Goal: Task Accomplishment & Management: Use online tool/utility

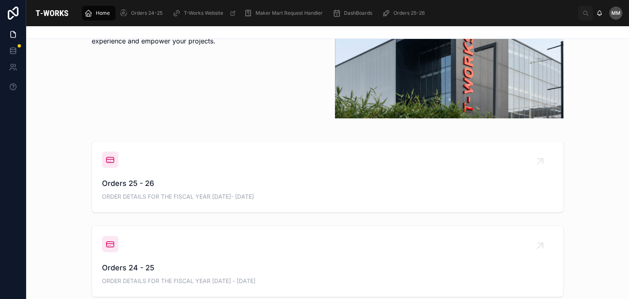
scroll to position [226, 0]
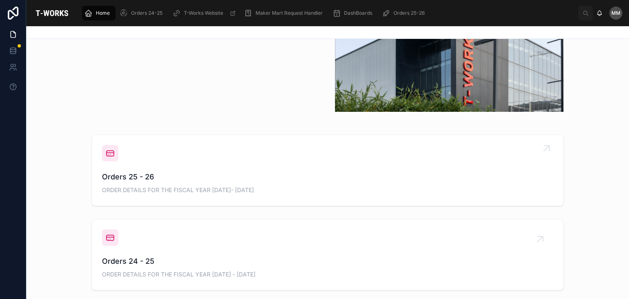
click at [193, 170] on div "Orders 25 - 26 ORDER DETAILS FOR THE FISCAL YEAR [DATE]- [DATE]" at bounding box center [327, 170] width 451 height 51
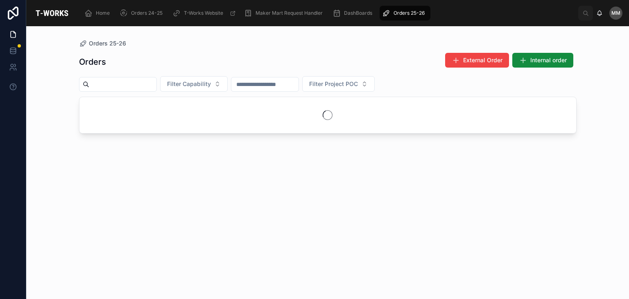
click at [193, 170] on div "Orders External Order Internal order Filter Capability Filter Project POC" at bounding box center [328, 169] width 498 height 242
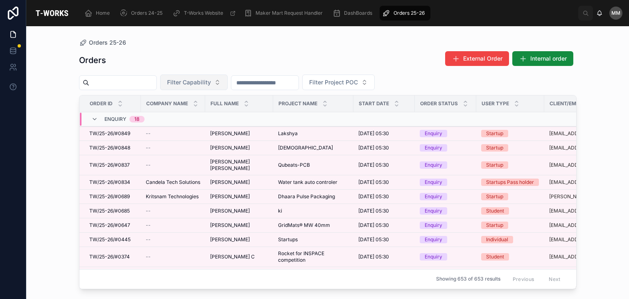
click at [211, 82] on span "Filter Capability" at bounding box center [189, 82] width 44 height 8
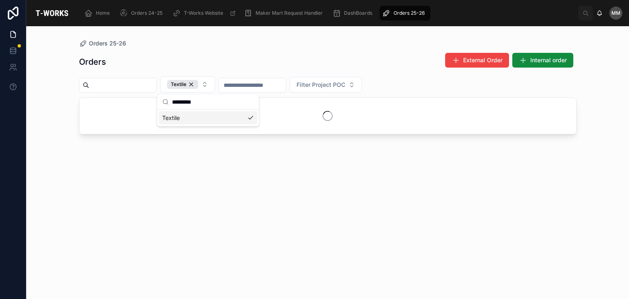
type input "*******"
click at [170, 120] on div "Textile" at bounding box center [208, 117] width 98 height 13
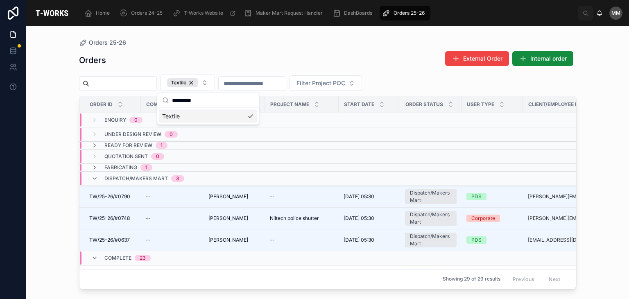
click at [25, 150] on div at bounding box center [13, 149] width 26 height 299
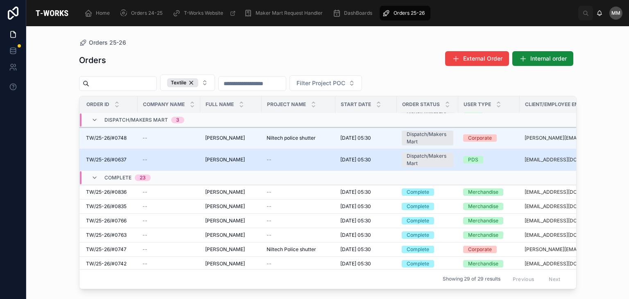
scroll to position [0, 3]
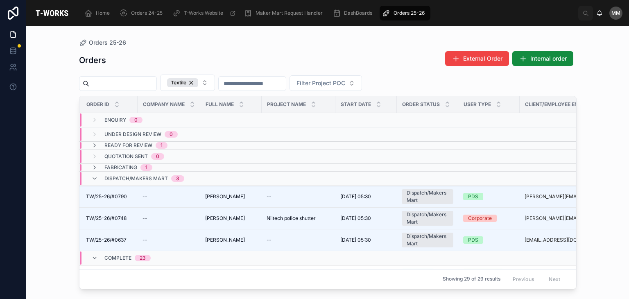
click at [124, 59] on div "Orders External Order Internal order" at bounding box center [328, 60] width 498 height 19
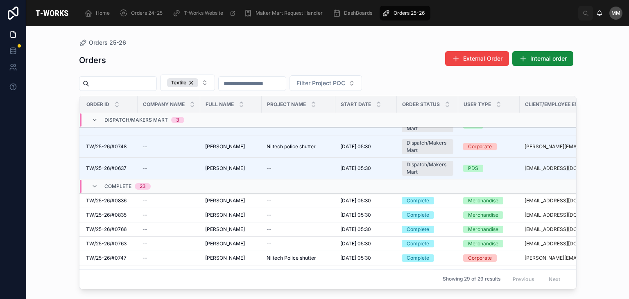
scroll to position [0, 0]
